Goal: Task Accomplishment & Management: Use online tool/utility

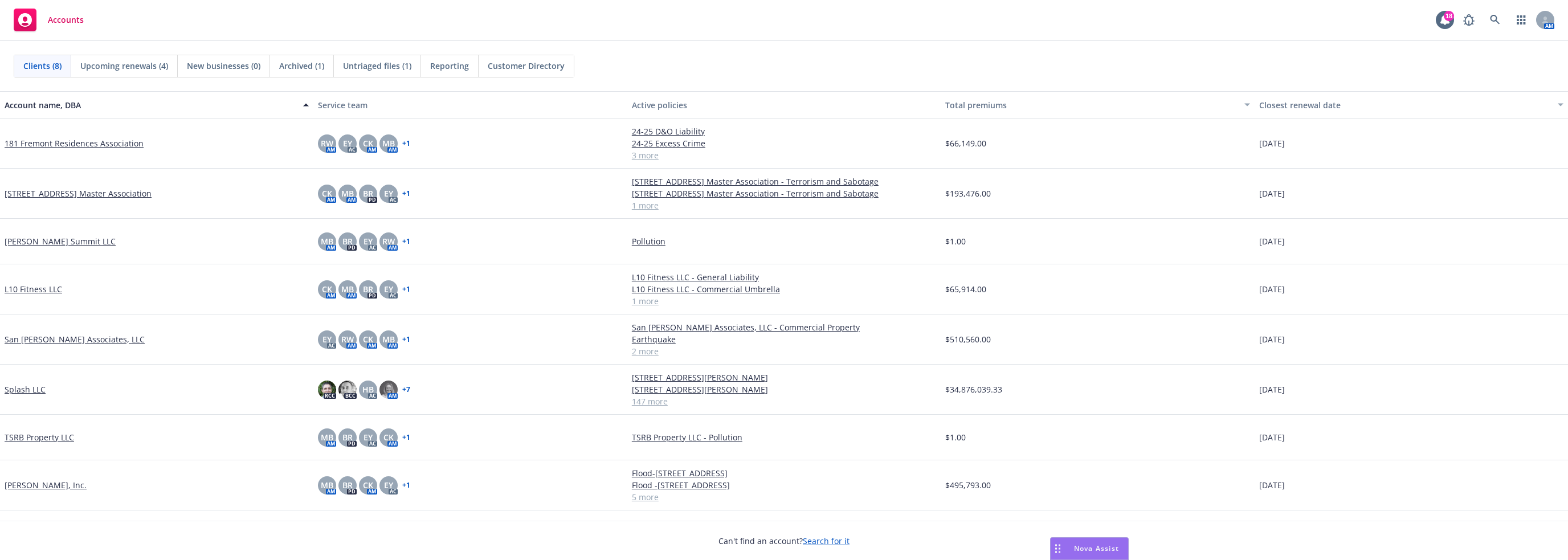
click at [1089, 550] on span "Nova Assist" at bounding box center [1095, 548] width 45 height 10
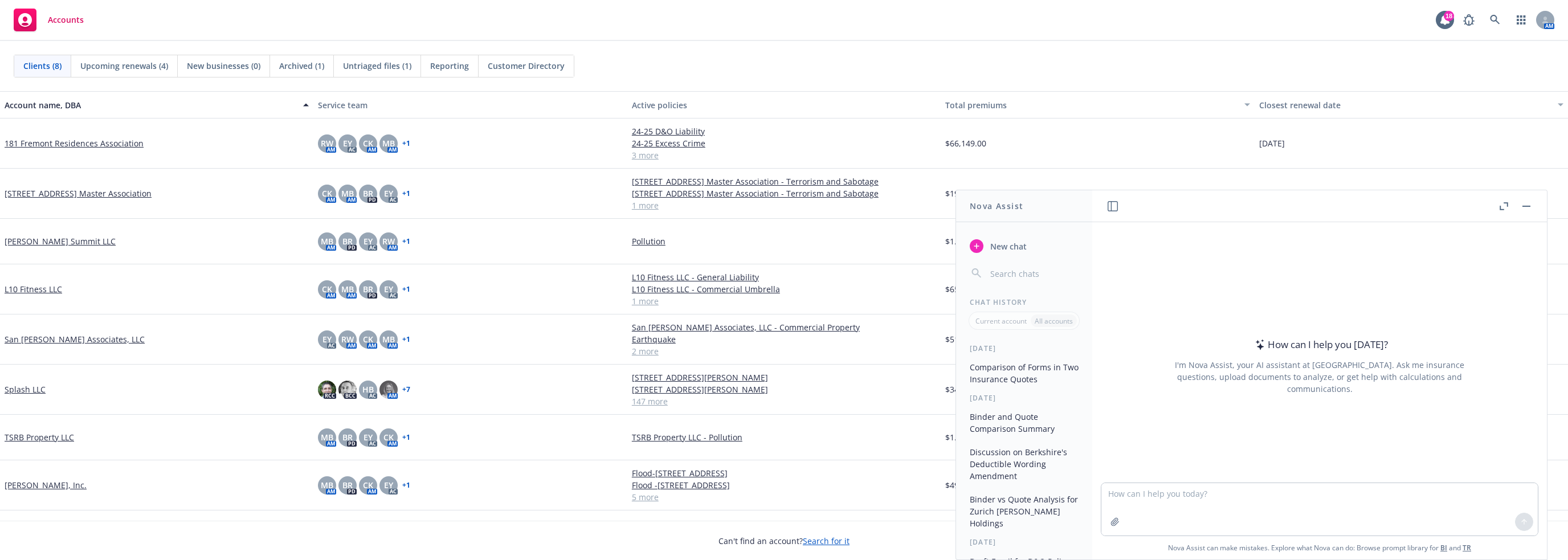
click at [1499, 204] on icon "button" at bounding box center [1503, 206] width 9 height 8
